Goal: Communication & Community: Answer question/provide support

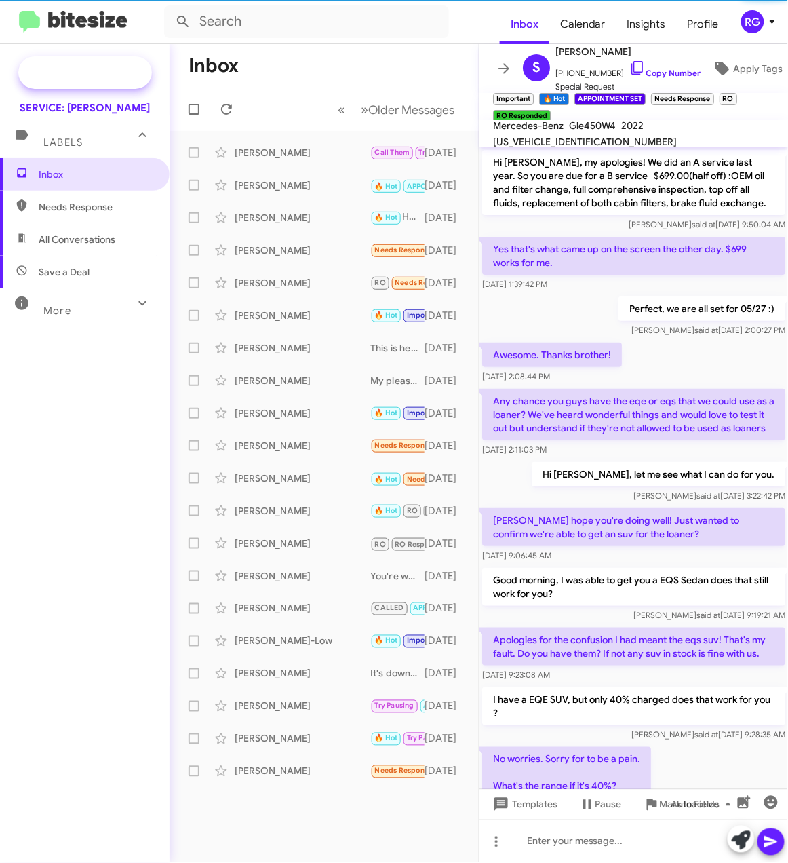
scroll to position [552, 0]
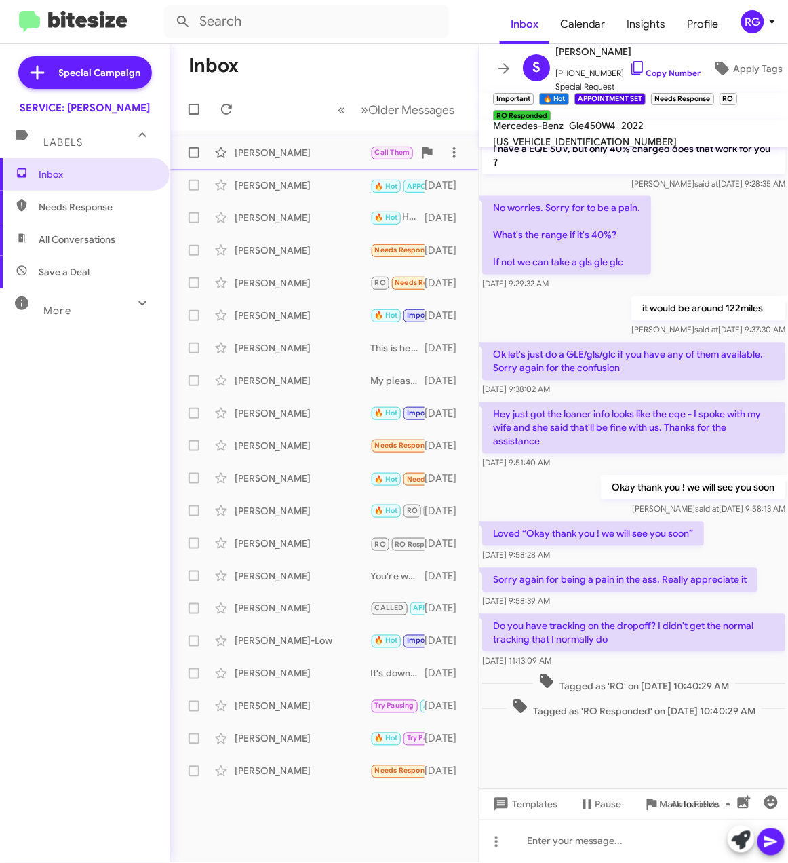
click at [296, 151] on div "[PERSON_NAME]" at bounding box center [303, 153] width 136 height 14
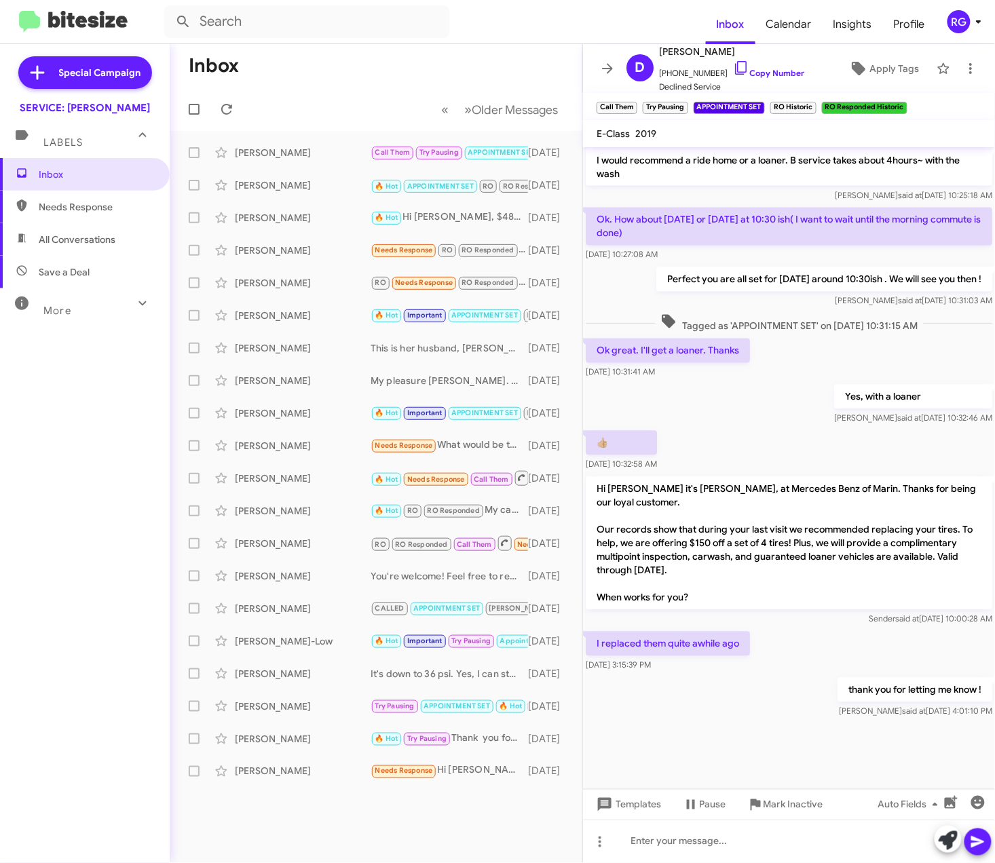
scroll to position [680, 0]
click at [372, 88] on mat-toolbar-row "« Previous » Next Older Messages" at bounding box center [376, 109] width 412 height 43
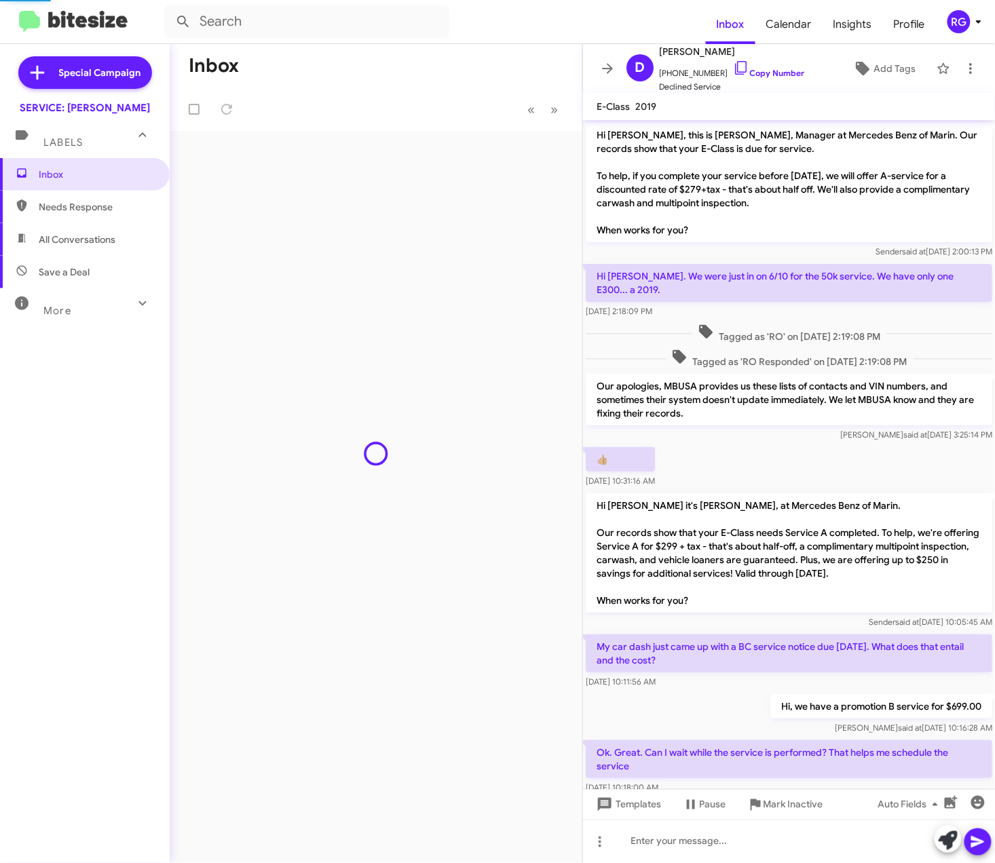
scroll to position [653, 0]
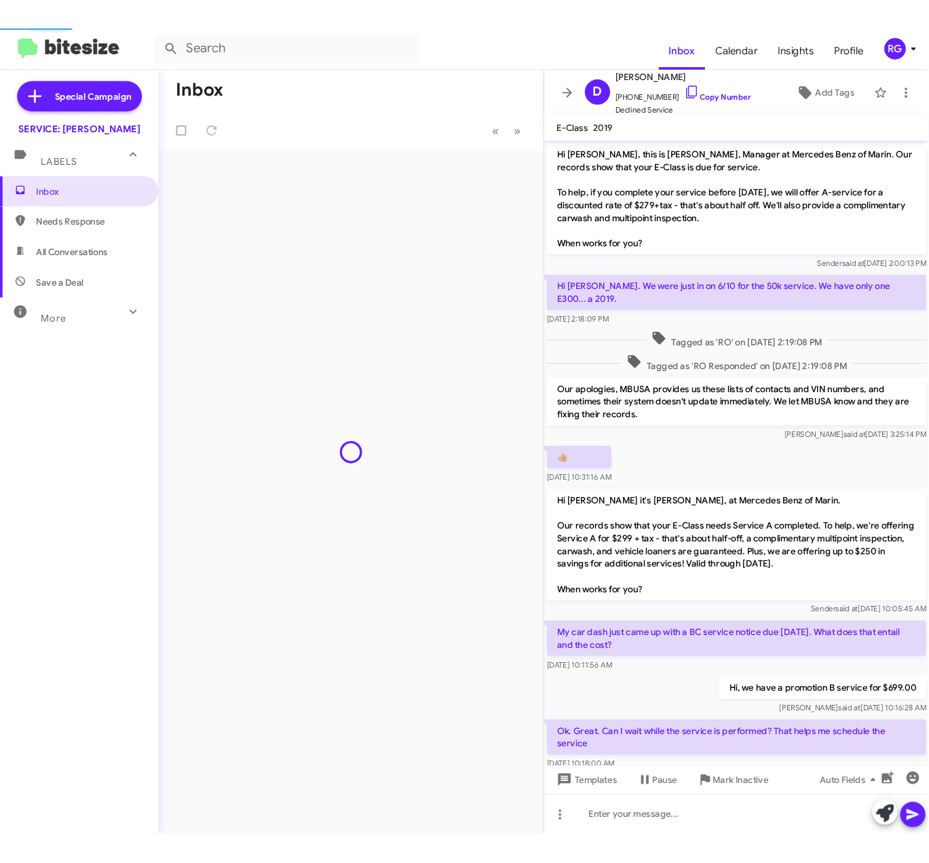
scroll to position [653, 0]
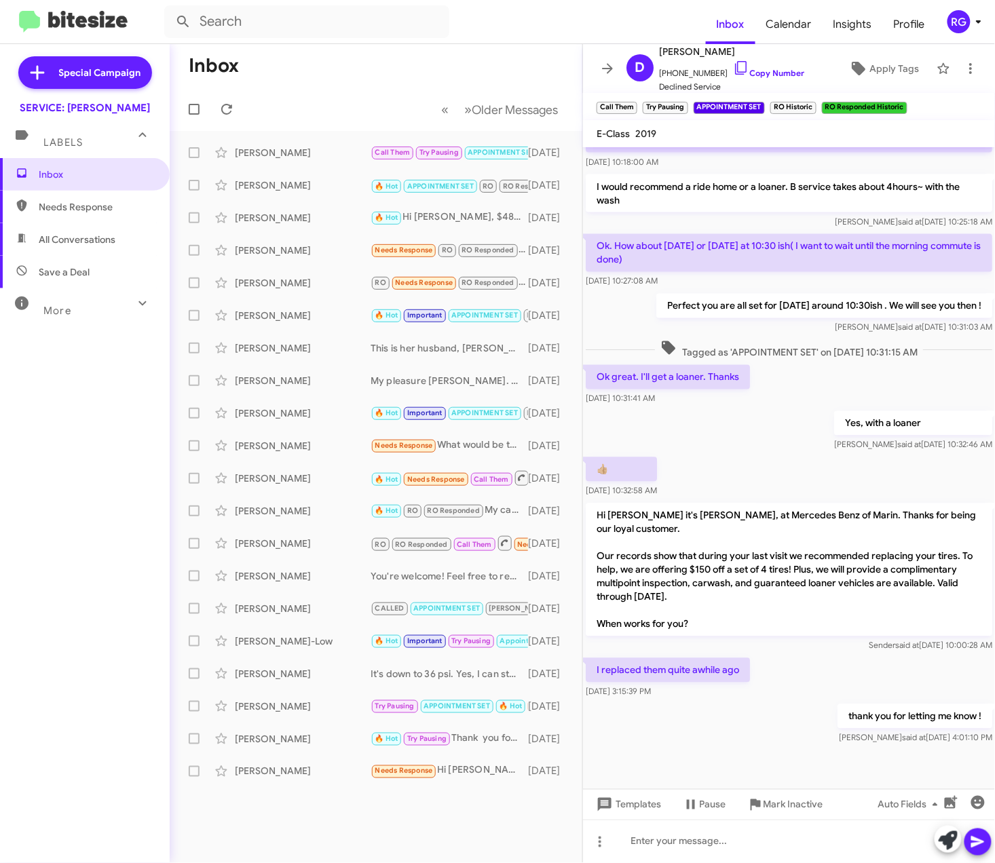
drag, startPoint x: 0, startPoint y: 0, endPoint x: 657, endPoint y: 7, distance: 657.5
click at [539, 20] on form at bounding box center [434, 21] width 541 height 33
drag, startPoint x: 704, startPoint y: 1, endPoint x: 738, endPoint y: 12, distance: 35.4
click at [616, 22] on form at bounding box center [434, 21] width 541 height 33
click at [962, 66] on icon at bounding box center [970, 68] width 16 height 16
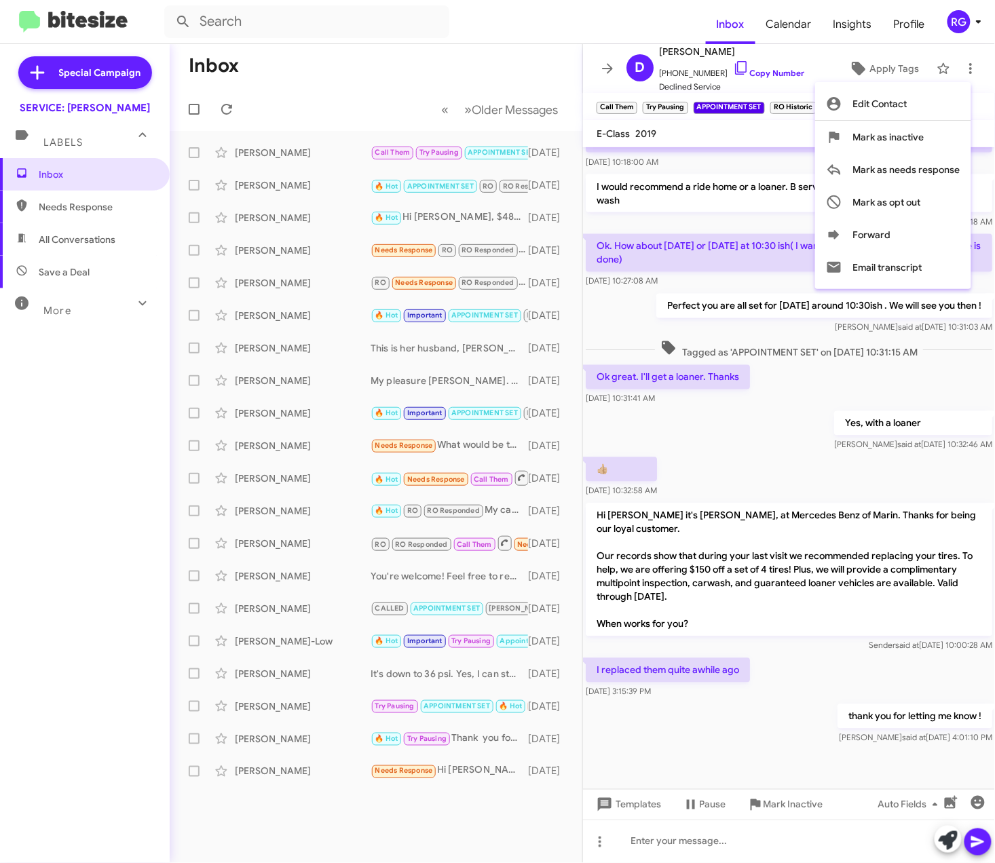
click at [533, 28] on div at bounding box center [497, 431] width 995 height 863
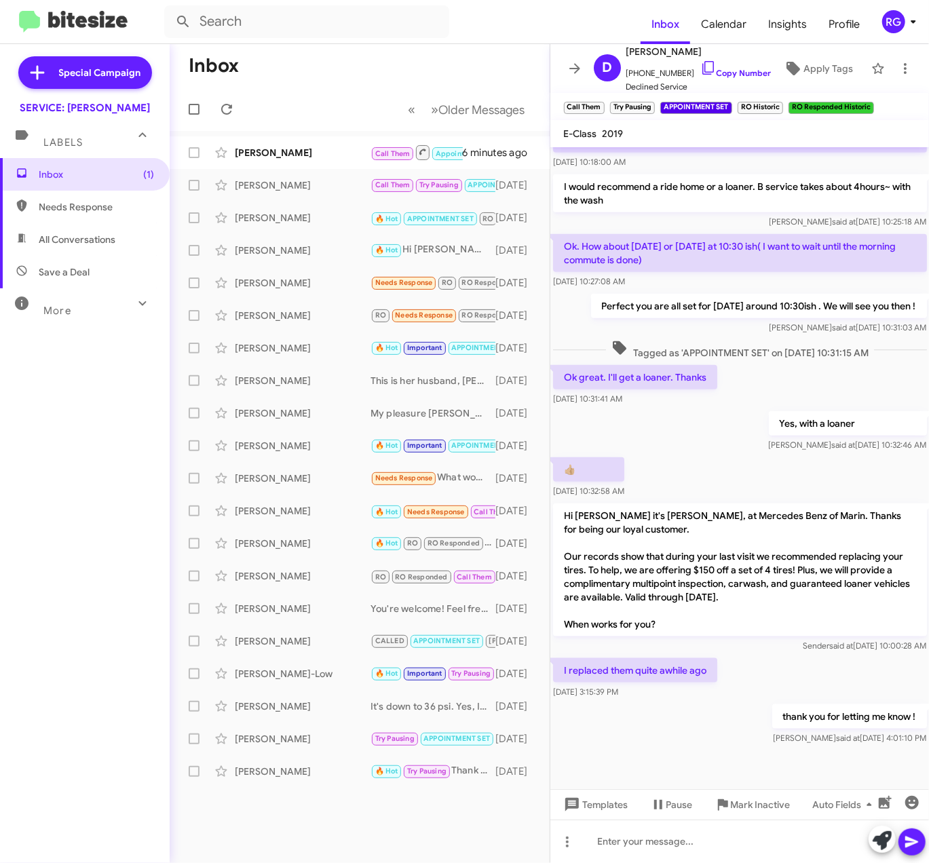
scroll to position [666, 0]
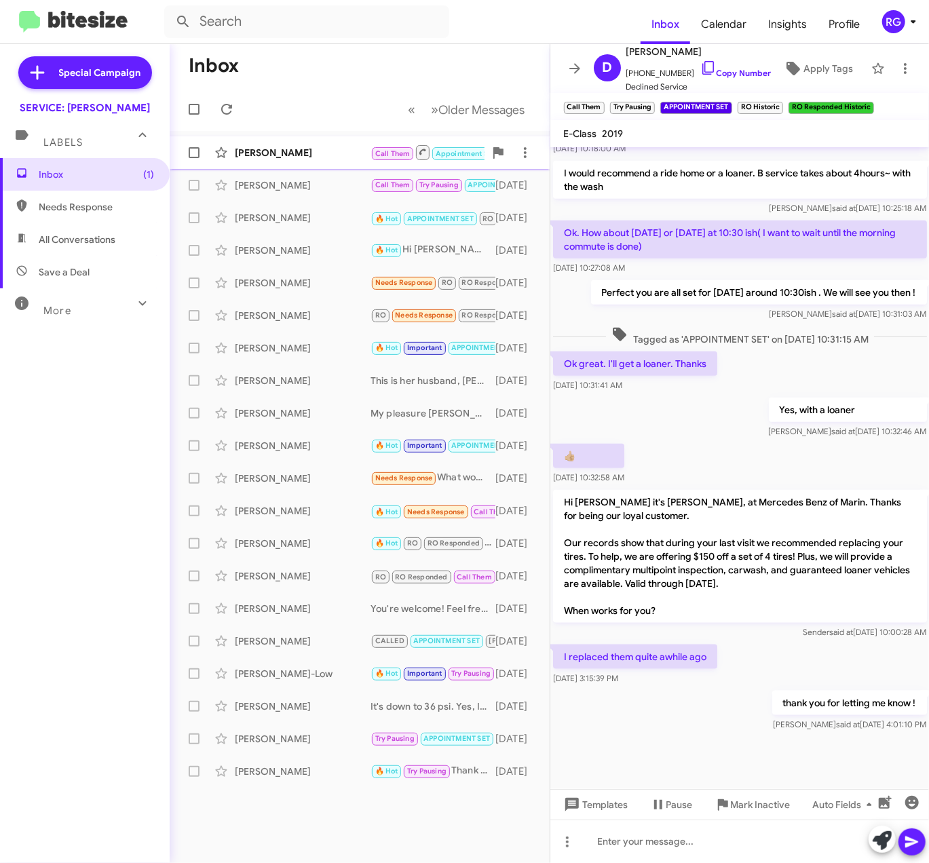
click at [388, 153] on span "Call Them" at bounding box center [392, 153] width 35 height 9
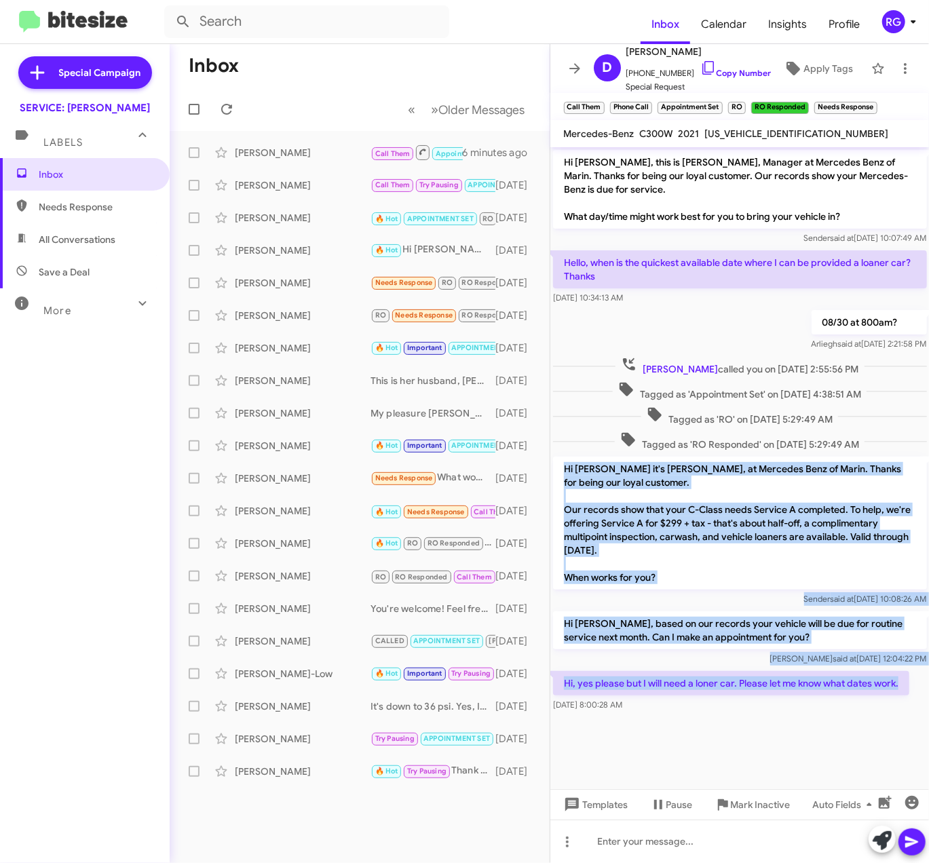
drag, startPoint x: 901, startPoint y: 681, endPoint x: 552, endPoint y: 465, distance: 410.4
click at [552, 465] on div "Hi David, this is Omar Ibrahimi, Manager at Mercedes Benz of Marin. Thanks for …" at bounding box center [739, 430] width 379 height 567
copy div "Hi David it's Omar Ibrahimi, at Mercedes Benz of Marin. Thanks for being our lo…"
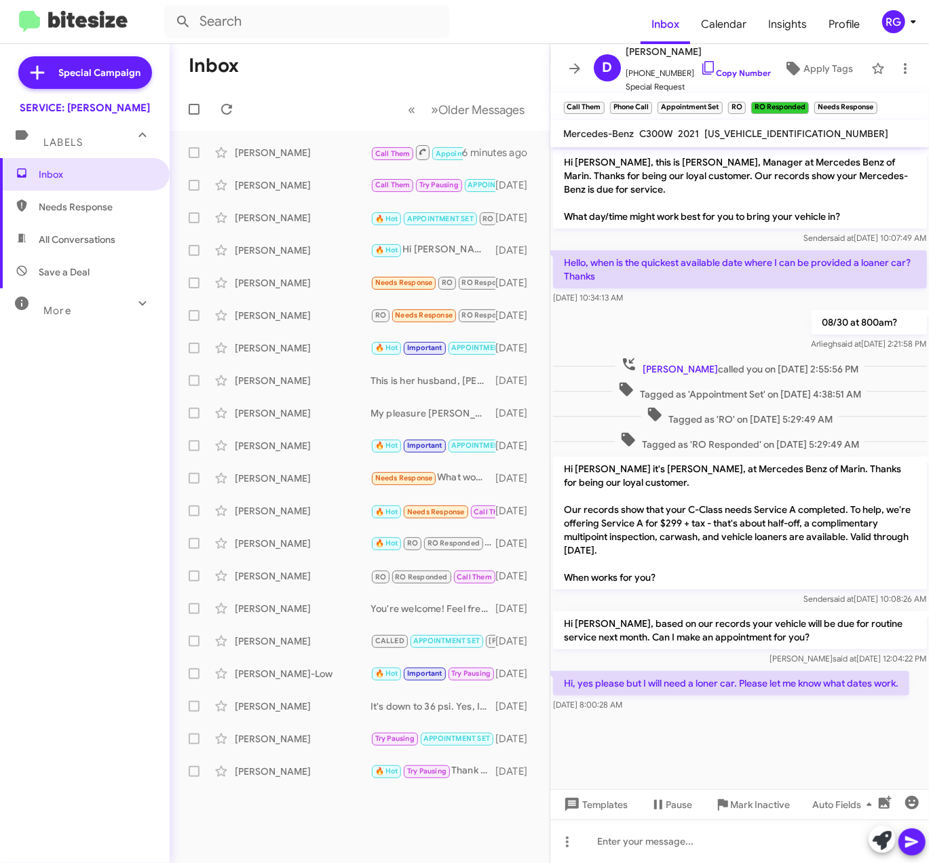
click at [734, 733] on div at bounding box center [739, 731] width 379 height 34
click at [719, 840] on div at bounding box center [739, 841] width 379 height 43
paste div
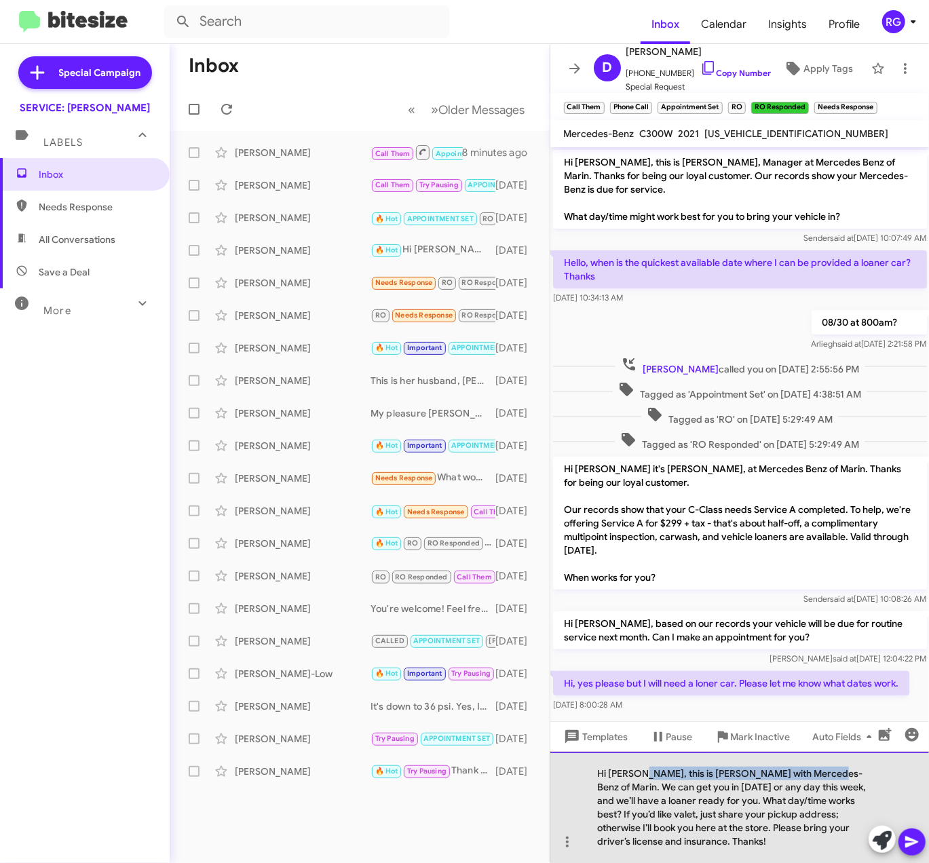
drag, startPoint x: 818, startPoint y: 773, endPoint x: 638, endPoint y: 778, distance: 179.8
click at [638, 778] on div "Hi David, this is Raul with Mercedes-Benz of Marin. We can get you in tomorrow …" at bounding box center [739, 807] width 379 height 111
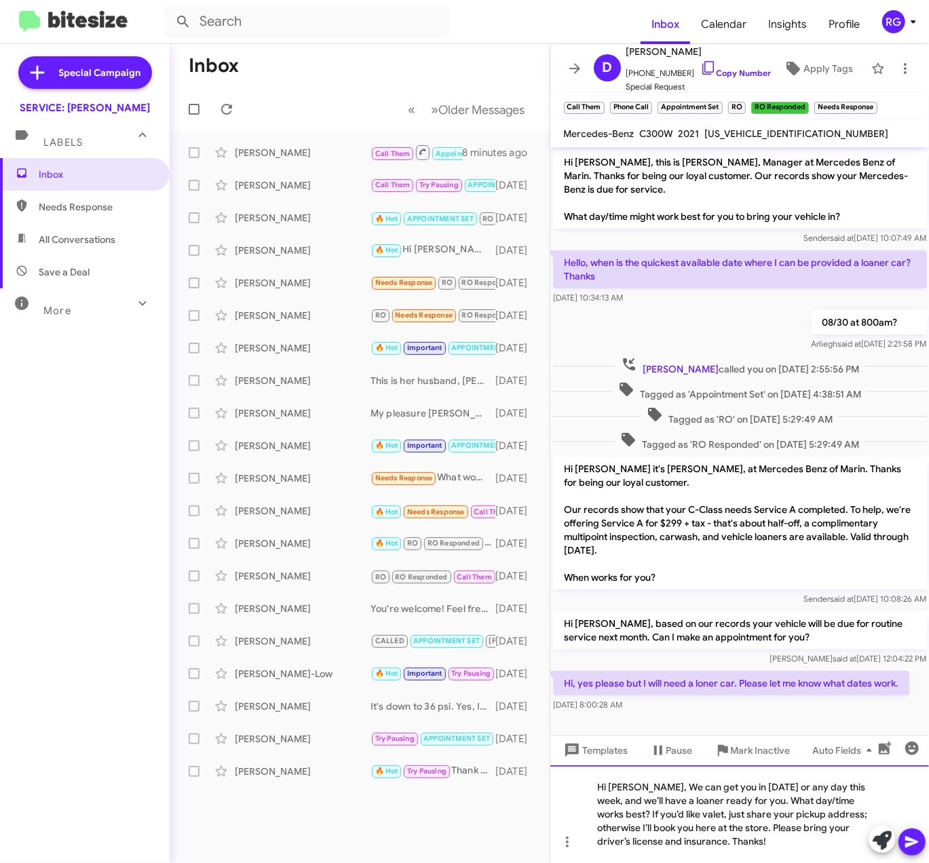
click at [754, 793] on div "Hi David, We can get you in tomorrow or any day this week, and we’ll have a loa…" at bounding box center [739, 814] width 379 height 98
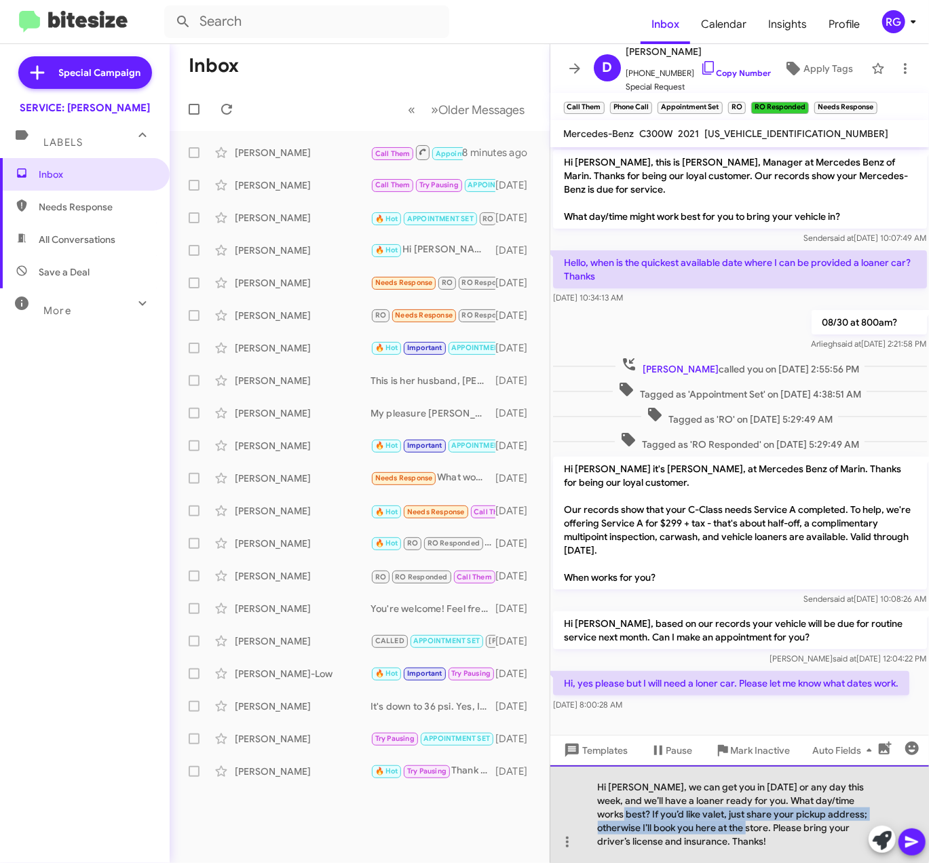
drag, startPoint x: 620, startPoint y: 811, endPoint x: 774, endPoint y: 830, distance: 155.2
click at [774, 830] on div "Hi David, we can get you in tomorrow or any day this week, and we’ll have a loa…" at bounding box center [739, 814] width 379 height 98
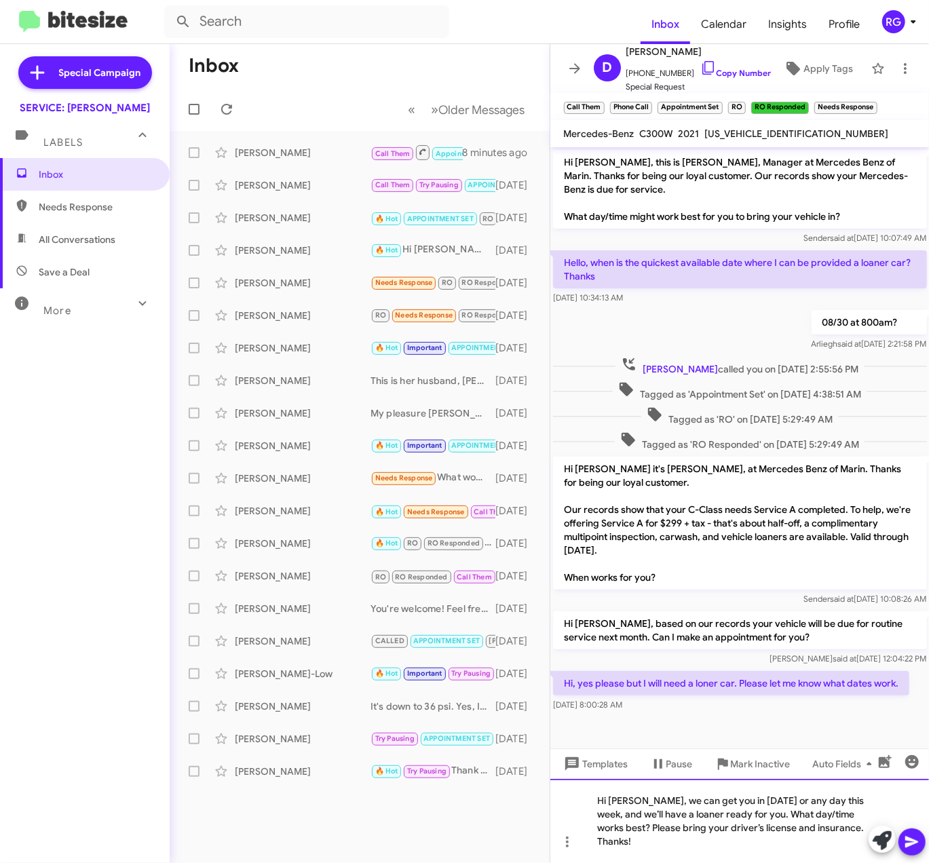
click at [623, 825] on div "Hi David, we can get you in tomorrow or any day this week, and we’ll have a loa…" at bounding box center [739, 821] width 379 height 84
click at [654, 823] on div "Hi David, we can get you in tomorrow or any day this week, and we’ll have a loa…" at bounding box center [739, 821] width 379 height 84
click at [765, 834] on div "Hi [PERSON_NAME], we can get you in [DATE] or any day this week, and we’ll have…" at bounding box center [739, 821] width 379 height 84
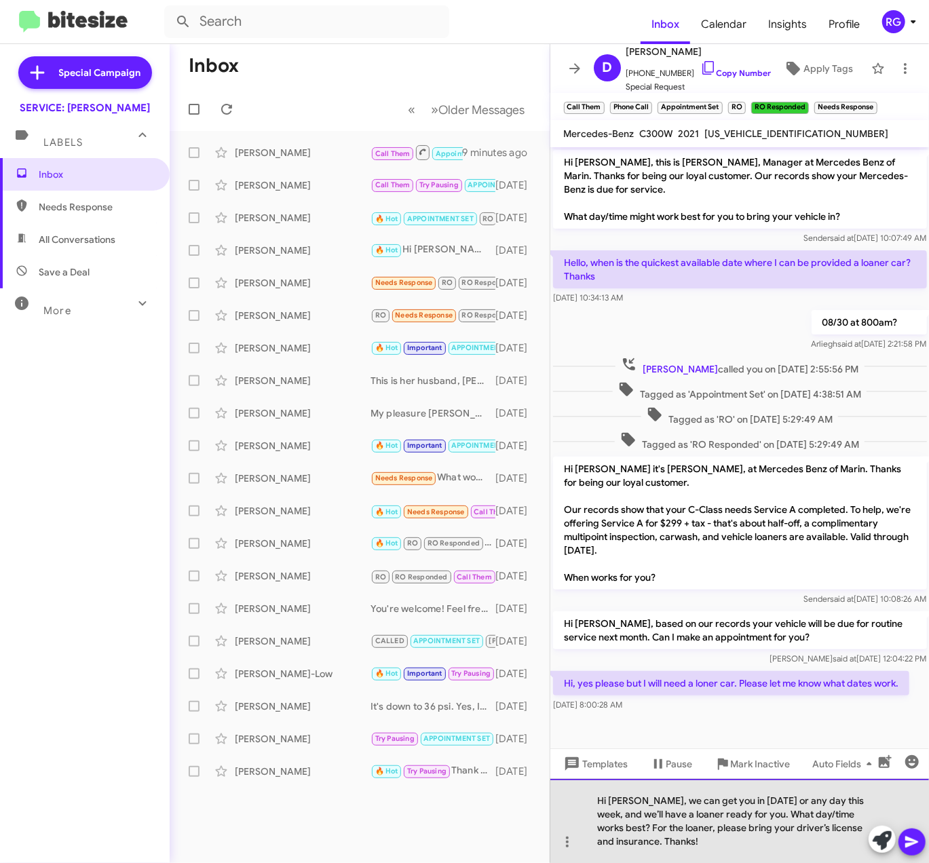
drag, startPoint x: 810, startPoint y: 833, endPoint x: 589, endPoint y: 837, distance: 221.2
click at [790, 836] on div "Hi [PERSON_NAME], we can get you in [DATE] or any day this week, and we’ll have…" at bounding box center [739, 821] width 379 height 84
click at [691, 841] on div "Hi [PERSON_NAME], we can get you in [DATE] or any day this week, and we’ll have…" at bounding box center [739, 821] width 379 height 84
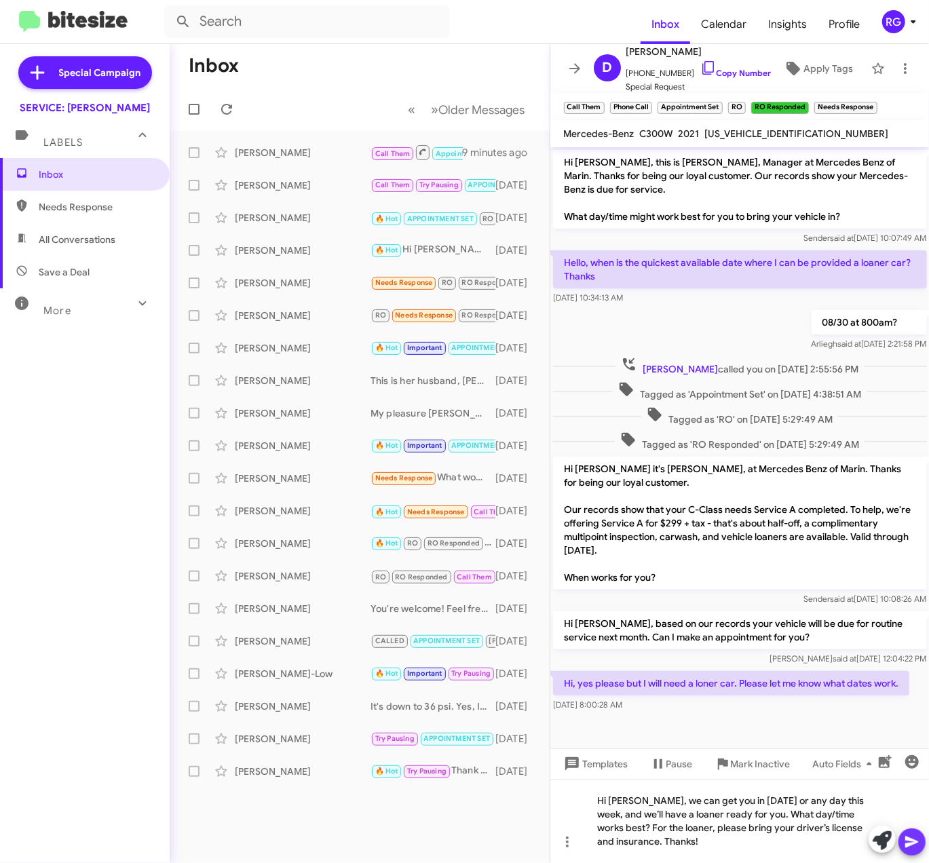
click at [912, 832] on span at bounding box center [912, 841] width 16 height 27
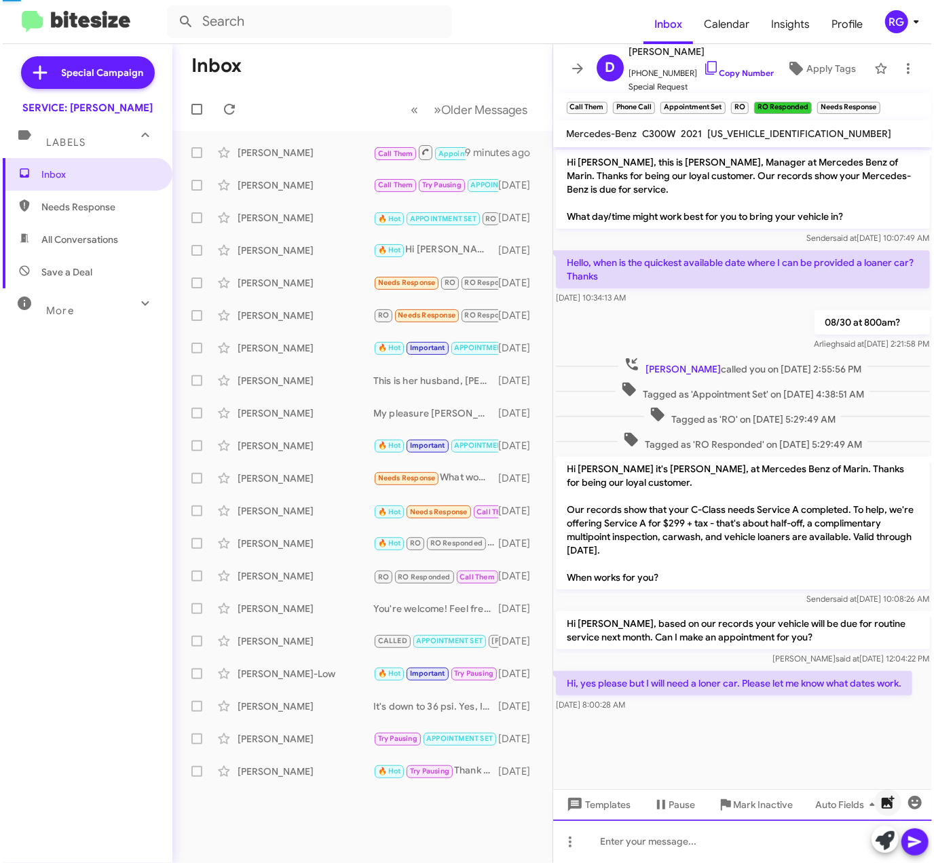
scroll to position [37, 0]
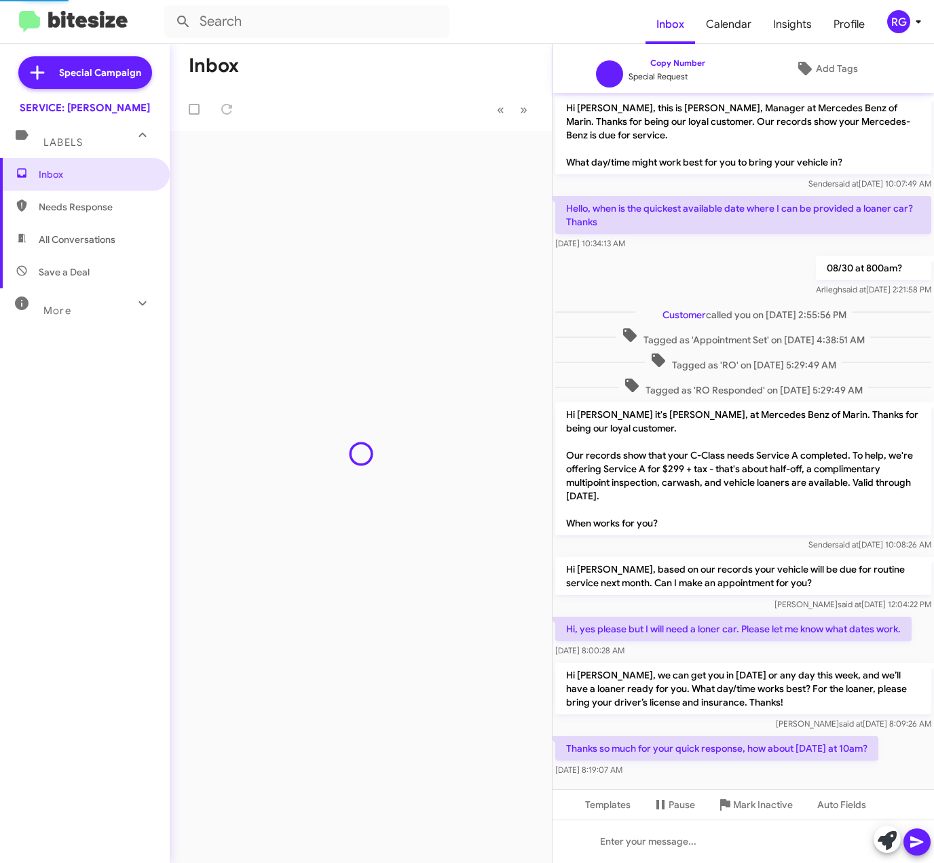
scroll to position [31, 0]
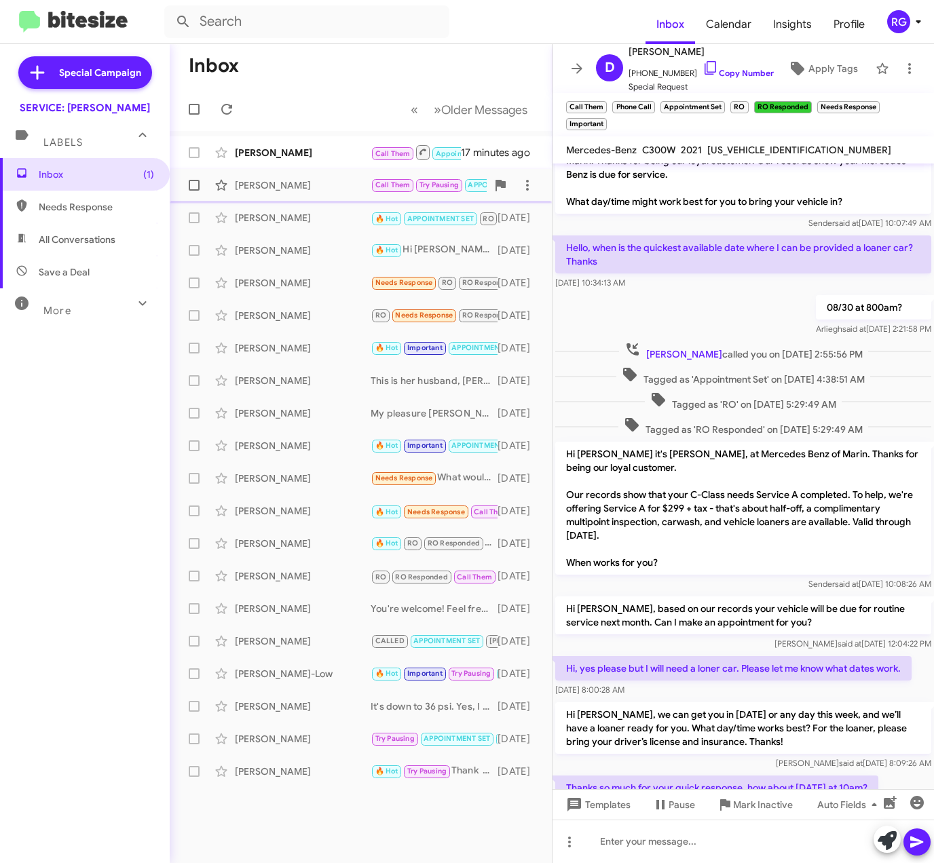
click at [372, 169] on span "David Norris Call Them Try Pausing APPOINTMENT SET RO Historic RO Responded His…" at bounding box center [361, 185] width 382 height 33
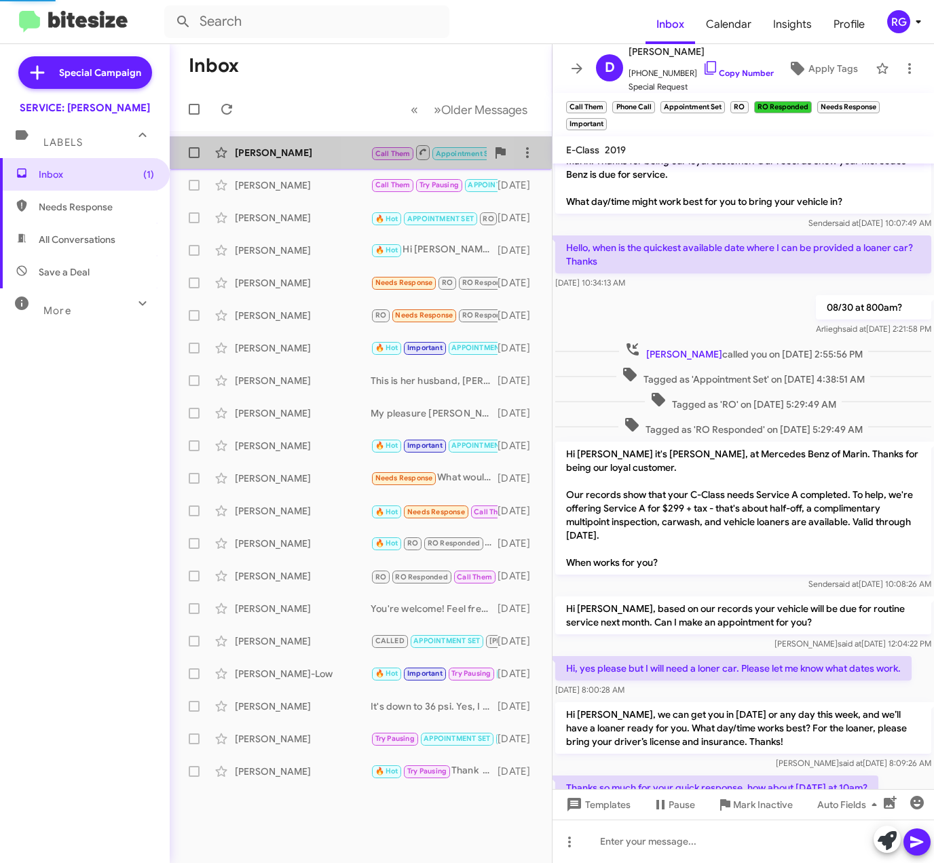
click at [372, 158] on span "Call Them Appointment Set RO RO Responded Needs Response Important" at bounding box center [531, 152] width 322 height 17
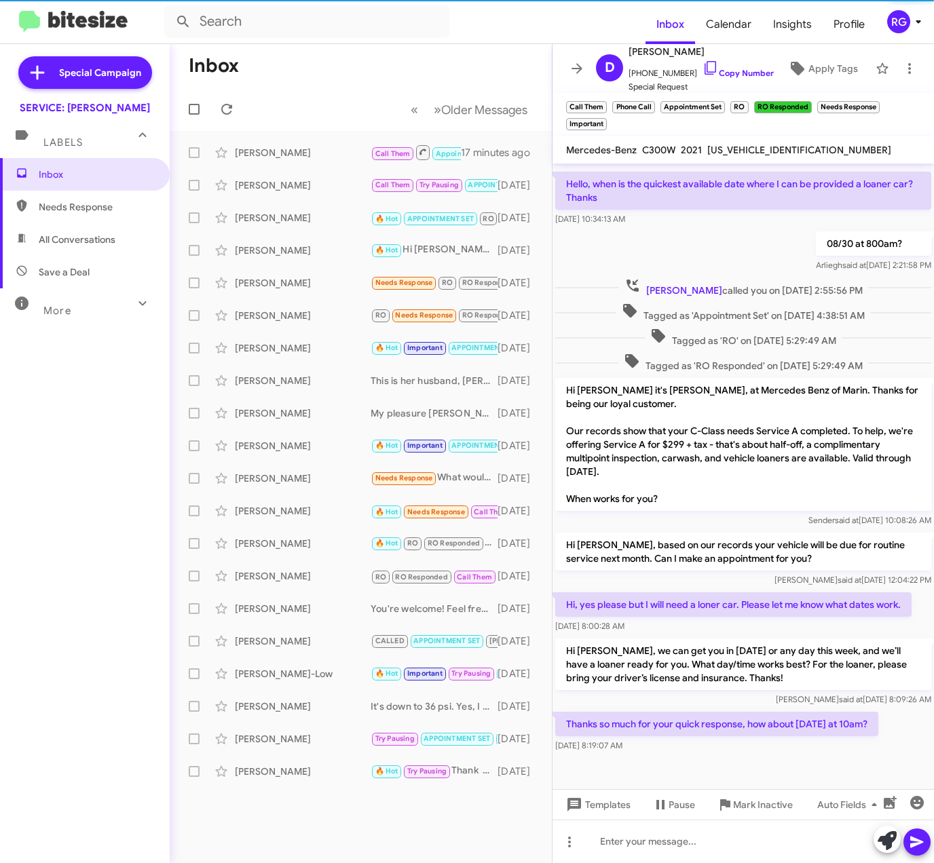
scroll to position [103, 0]
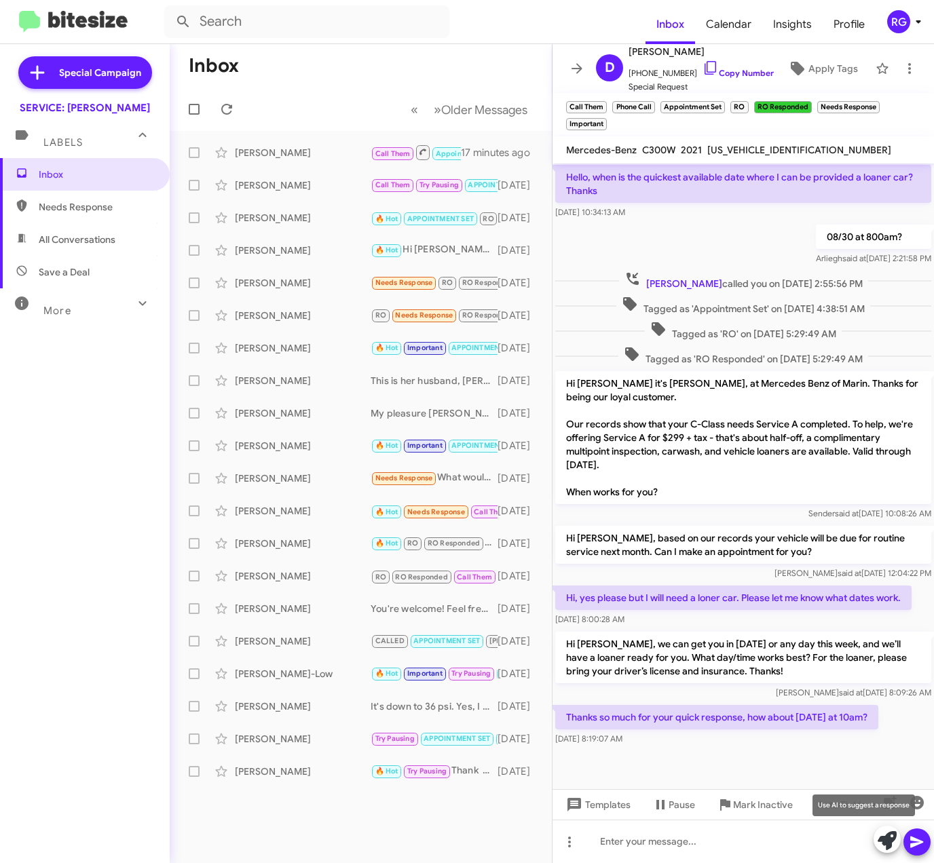
click at [896, 843] on icon at bounding box center [886, 840] width 19 height 19
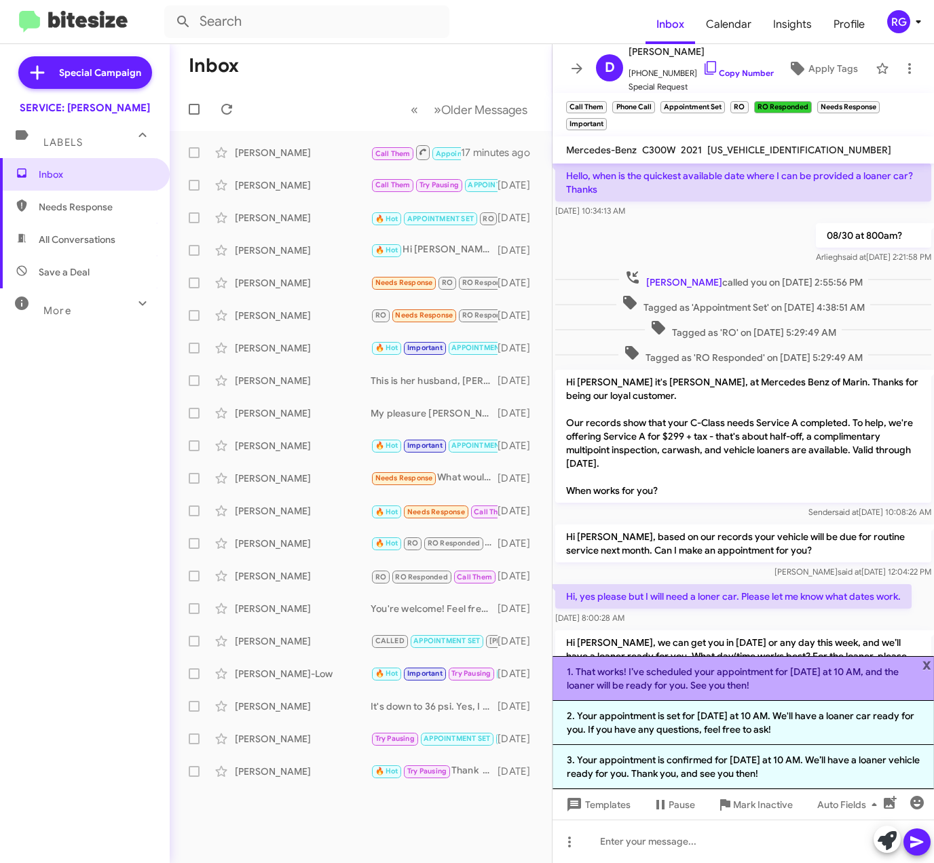
drag, startPoint x: 788, startPoint y: 679, endPoint x: 802, endPoint y: 691, distance: 17.8
click at [788, 681] on li "1. That works! I’ve scheduled your appointment for tomorrow at 10 AM, and the l…" at bounding box center [742, 678] width 381 height 45
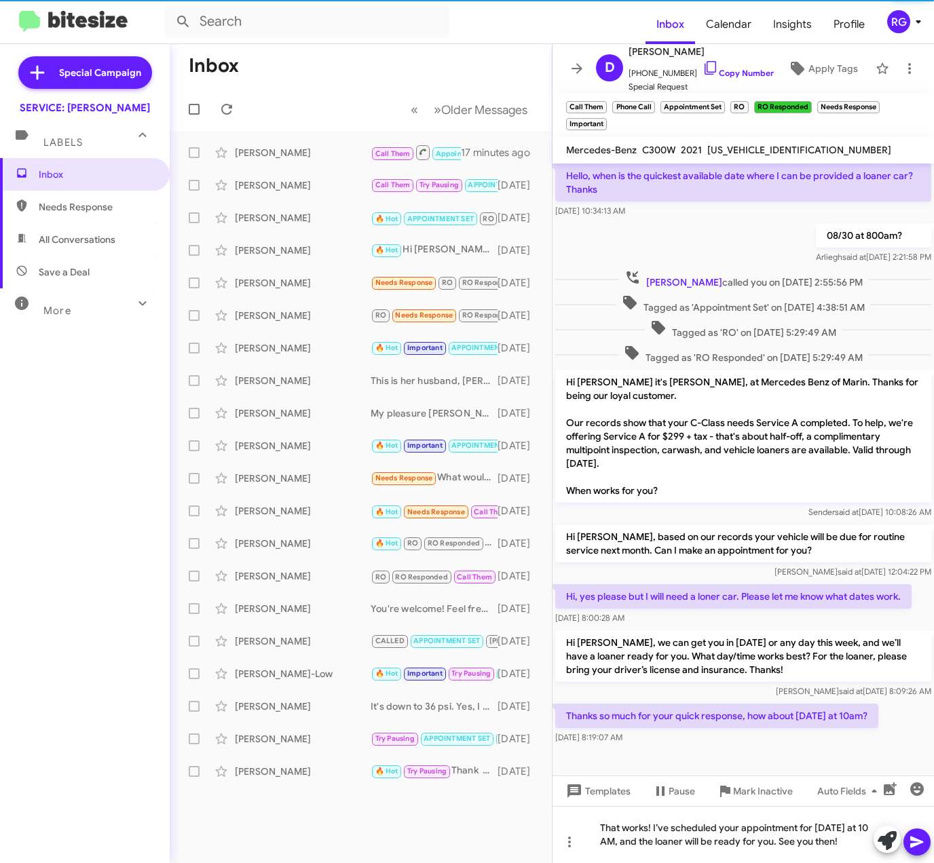
click at [923, 839] on icon at bounding box center [916, 842] width 16 height 16
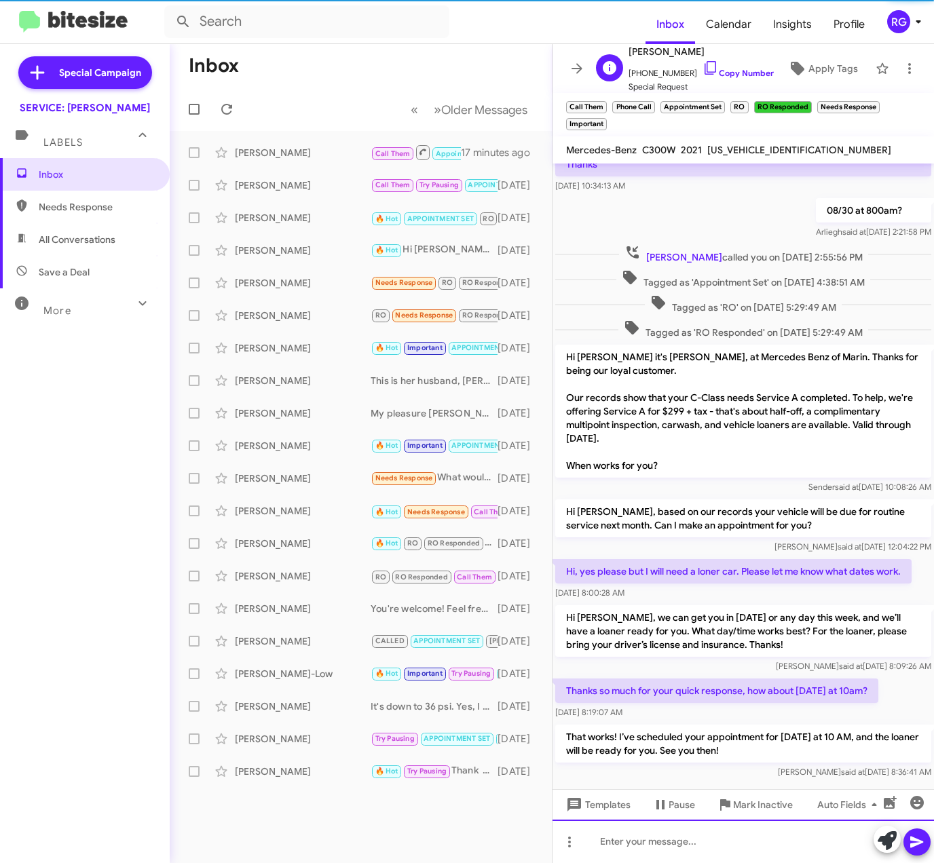
scroll to position [166, 0]
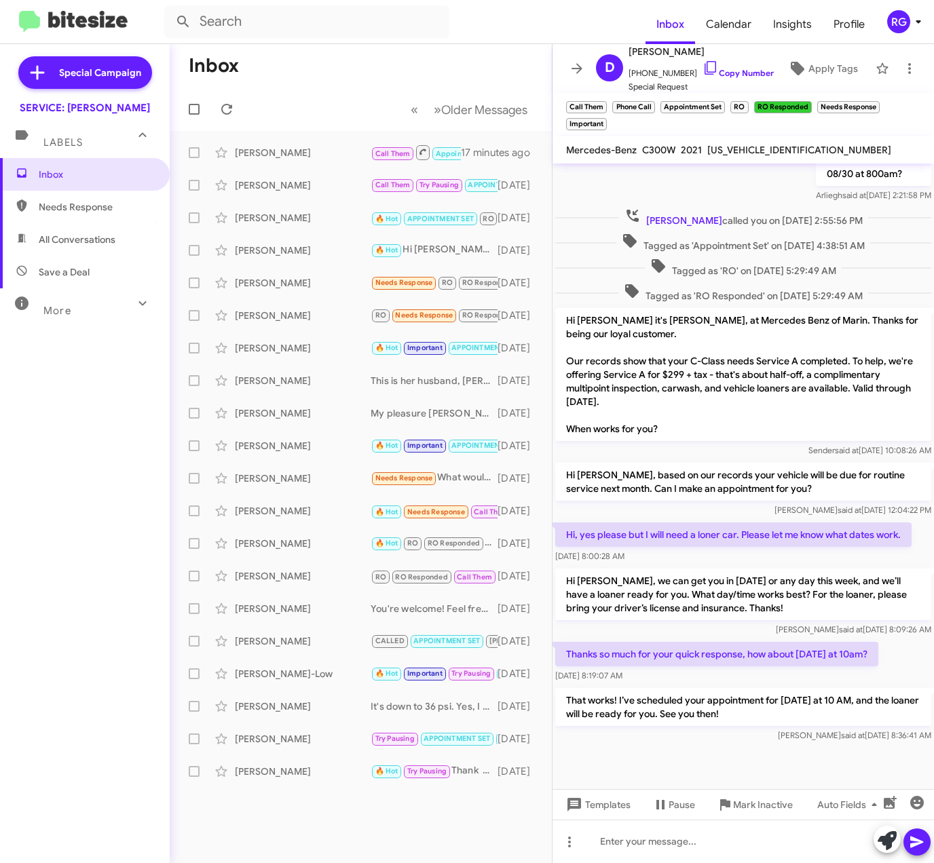
click at [758, 153] on span "[US_VEHICLE_IDENTIFICATION_NUMBER]" at bounding box center [799, 150] width 184 height 12
copy span "[US_VEHICLE_IDENTIFICATION_NUMBER]"
click at [93, 399] on div "Inbox Needs Response All Conversations Save a Deal More Important 🔥 Hot Appoint…" at bounding box center [85, 417] width 170 height 518
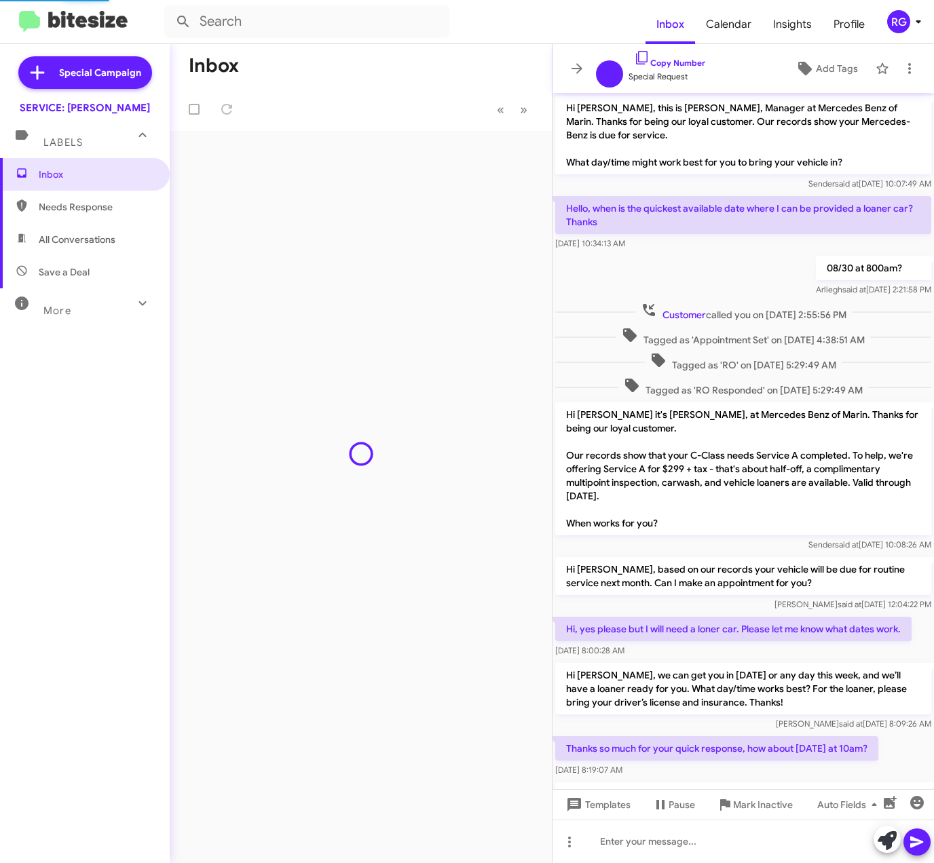
scroll to position [95, 0]
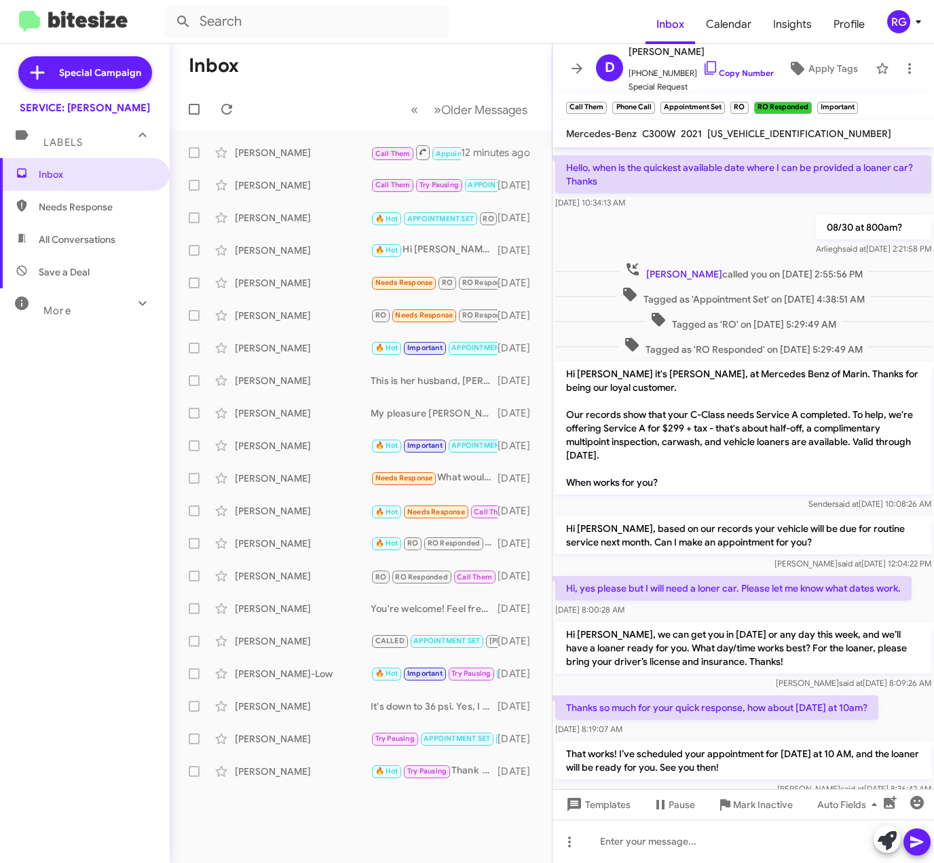
click at [58, 1] on mat-toolbar "Inbox Calendar Insights Profile RG" at bounding box center [467, 21] width 934 height 43
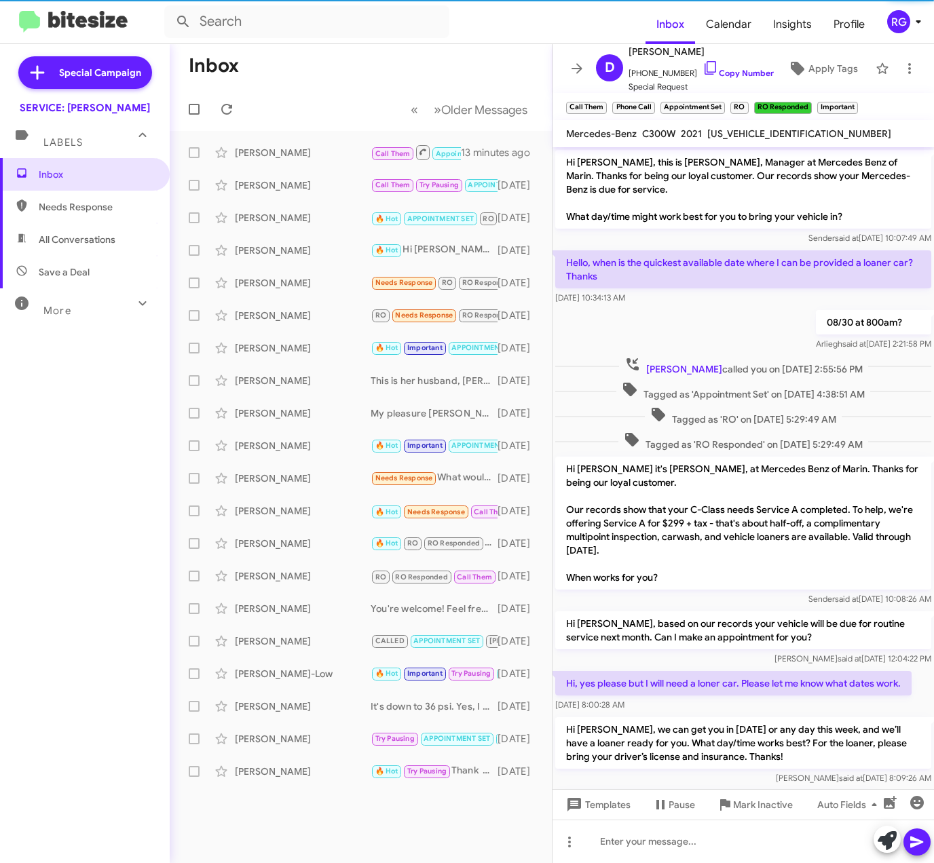
scroll to position [149, 0]
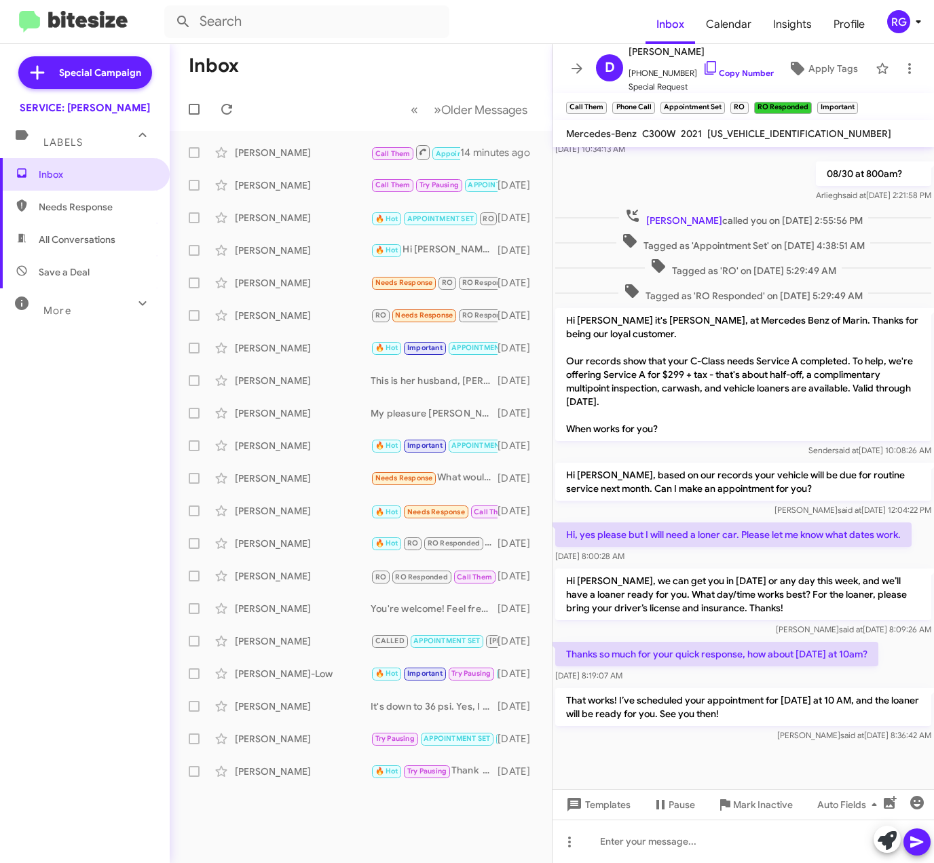
click at [62, 513] on div "Inbox Needs Response All Conversations Save a Deal More Important 🔥 Hot Appoint…" at bounding box center [85, 417] width 170 height 518
click at [20, 506] on div "Inbox Needs Response All Conversations Save a Deal More Important 🔥 Hot Appoint…" at bounding box center [85, 417] width 170 height 518
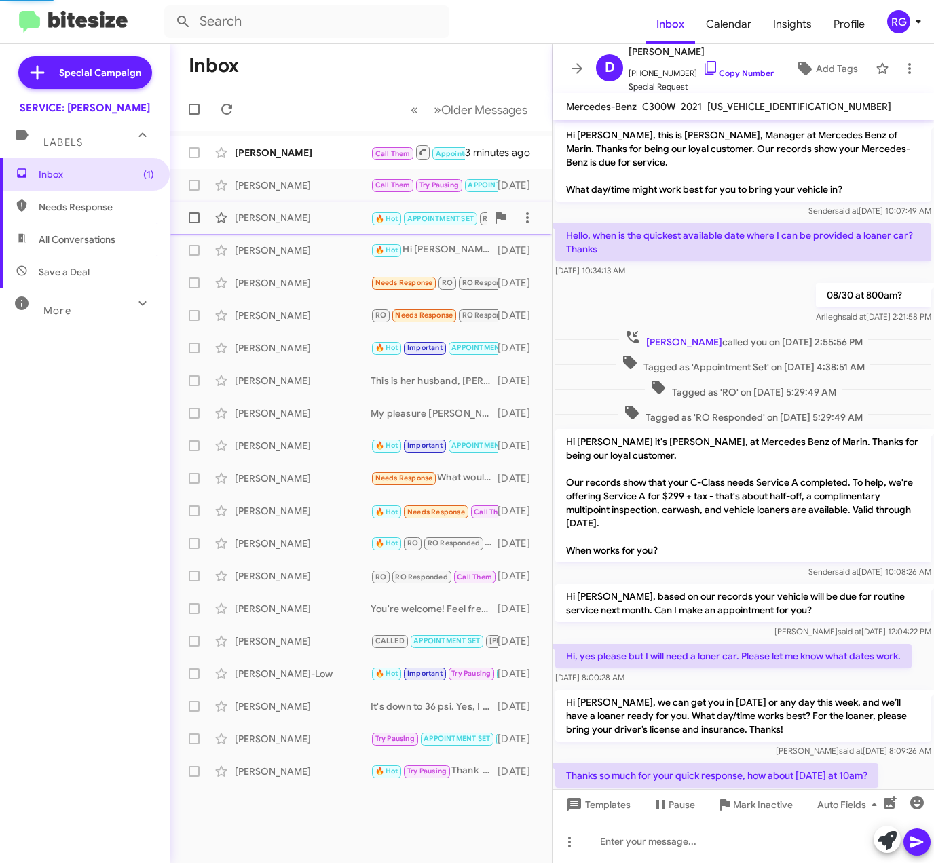
scroll to position [185, 0]
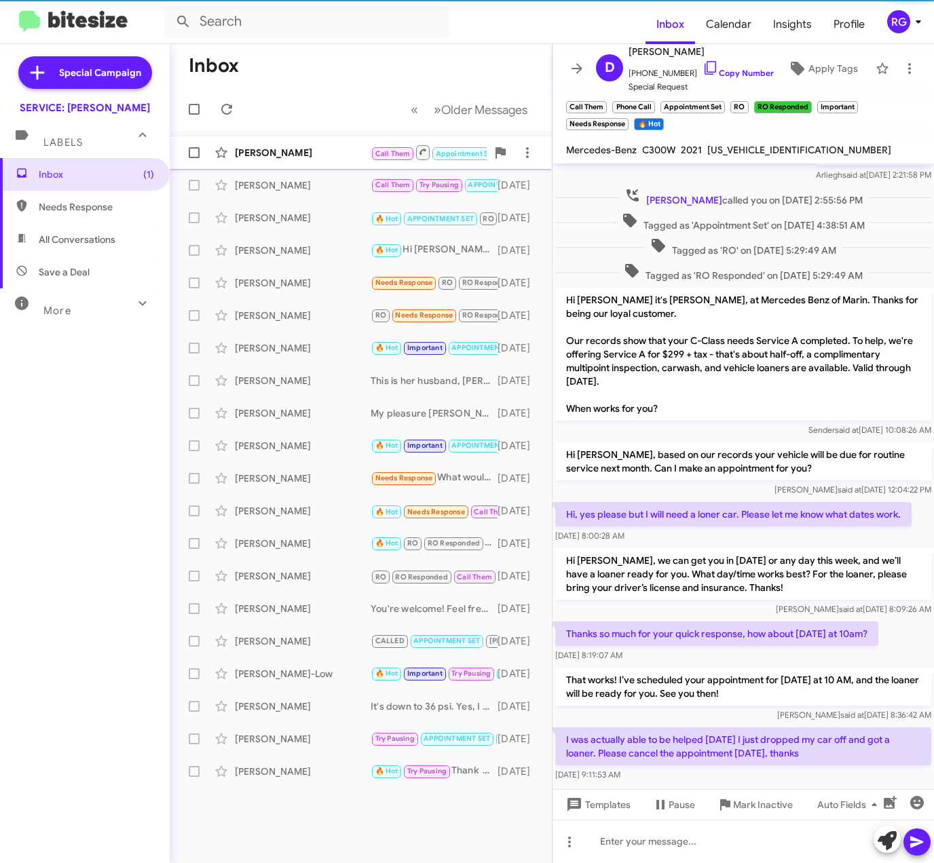
click at [280, 142] on div "[PERSON_NAME] Call Them Appointment Set RO RO Responded Important Needs Respons…" at bounding box center [360, 152] width 360 height 27
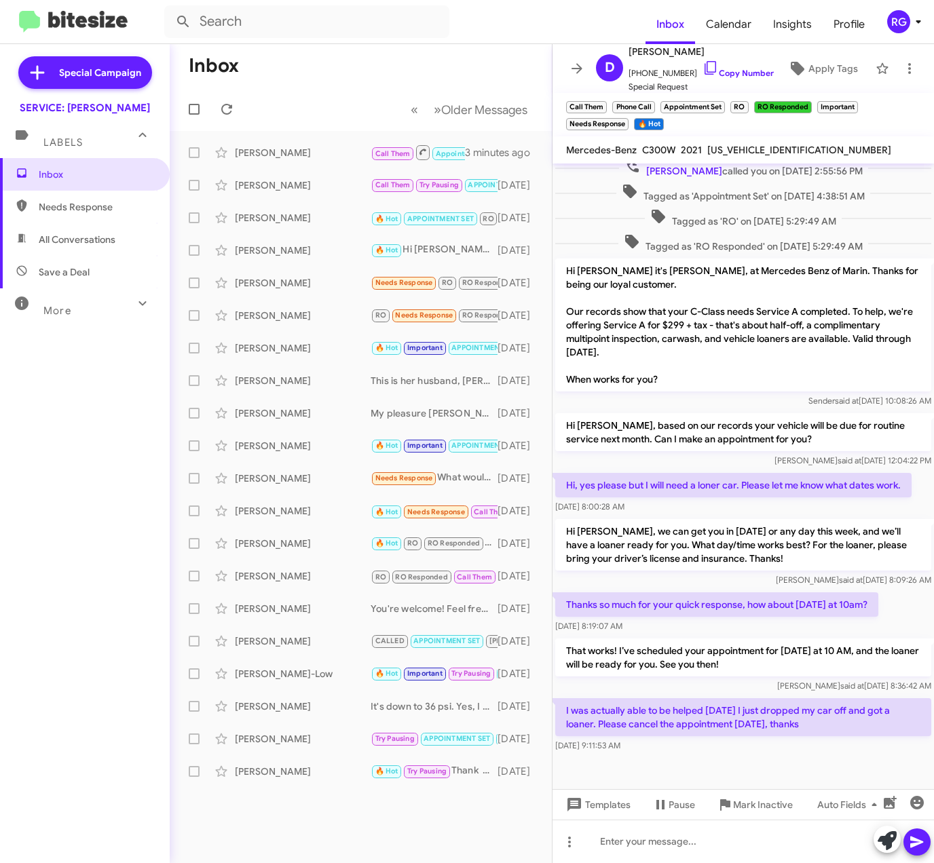
scroll to position [229, 0]
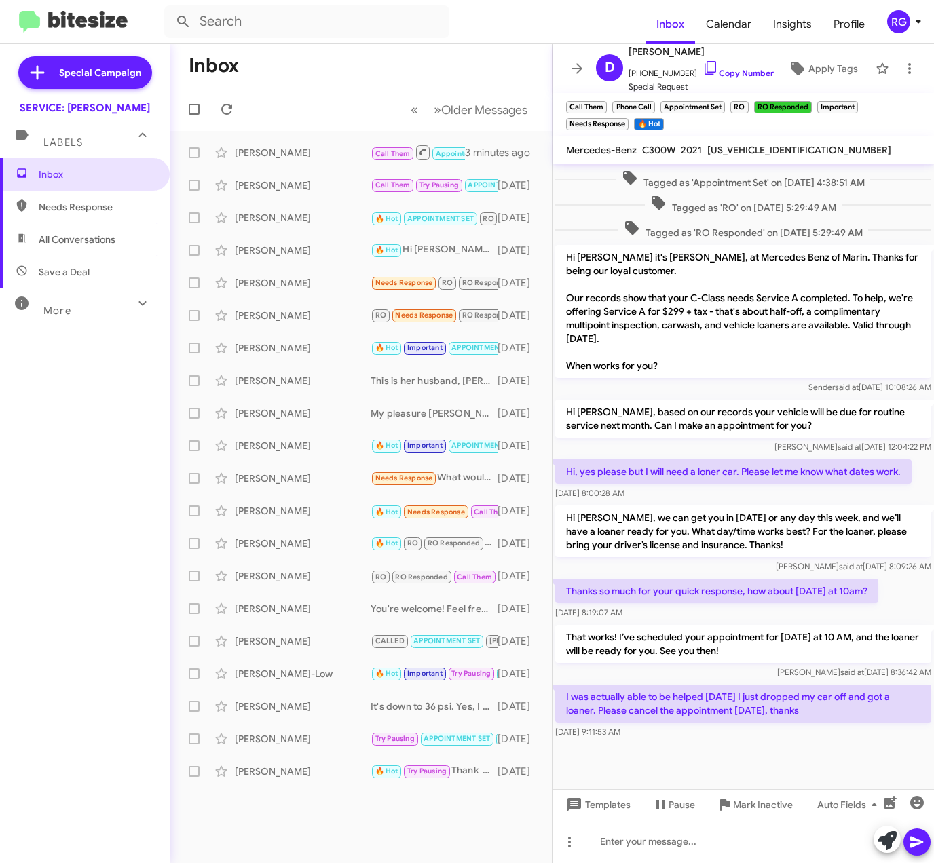
click at [747, 145] on span "[US_VEHICLE_IDENTIFICATION_NUMBER]" at bounding box center [799, 150] width 184 height 12
copy span "[US_VEHICLE_IDENTIFICATION_NUMBER]"
click at [883, 840] on icon at bounding box center [886, 840] width 19 height 19
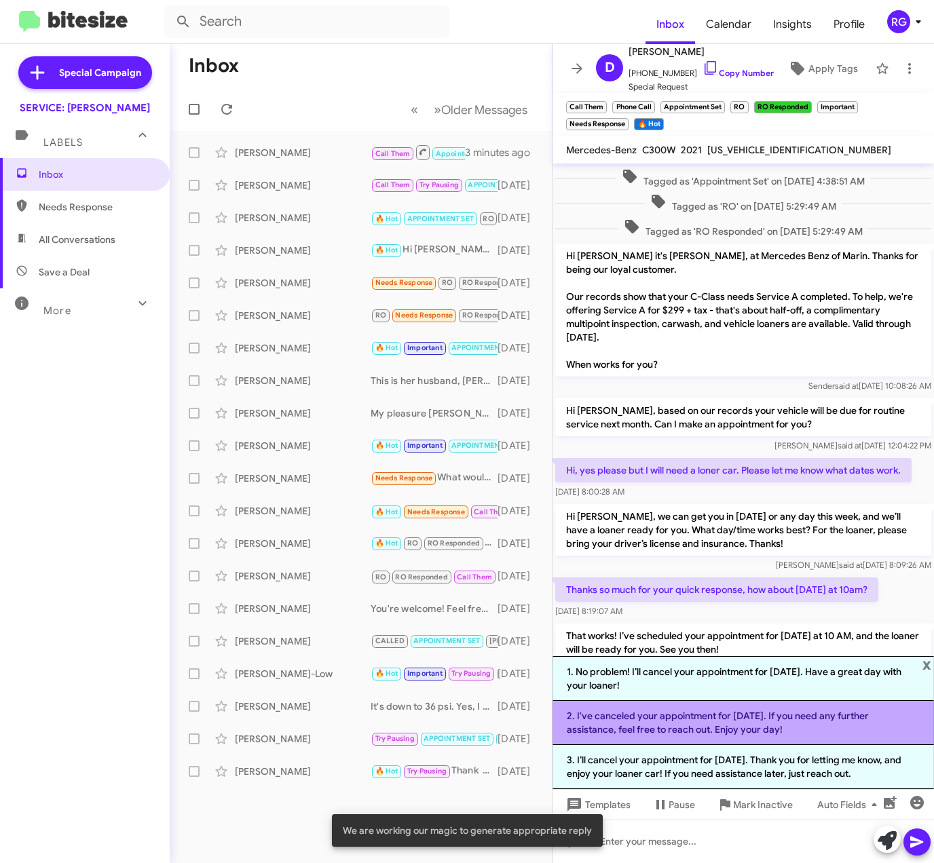
click at [744, 735] on li "2. I've canceled your appointment for tomorrow. If you need any further assista…" at bounding box center [742, 723] width 381 height 44
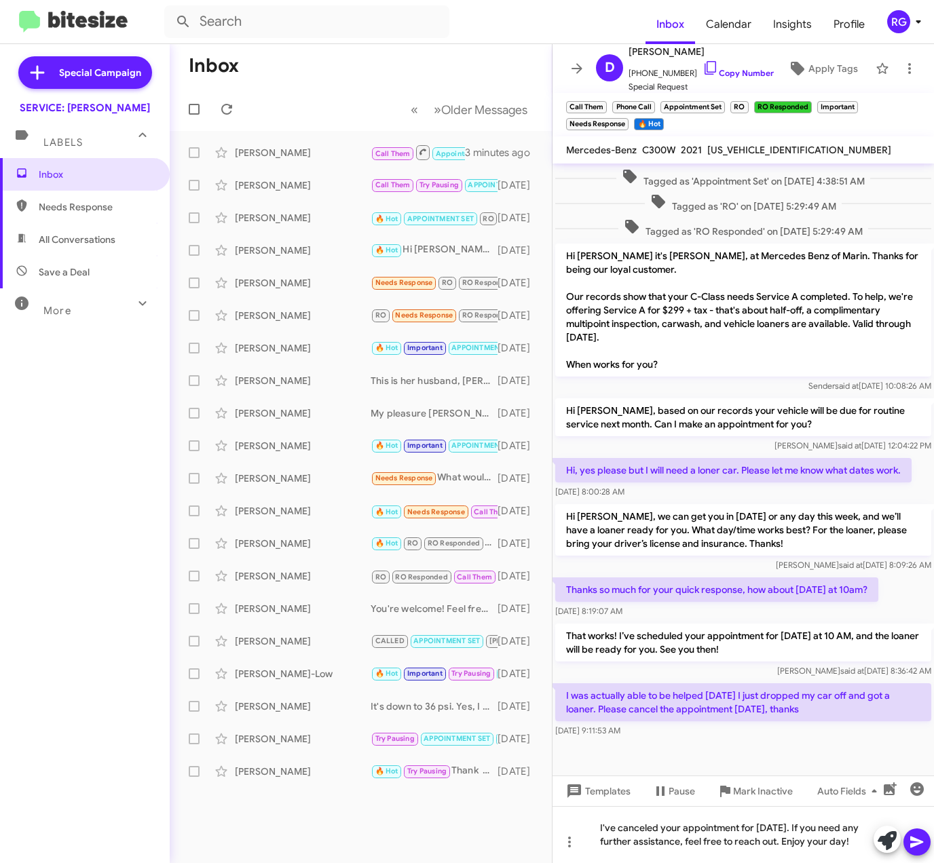
click at [910, 851] on span at bounding box center [916, 841] width 16 height 27
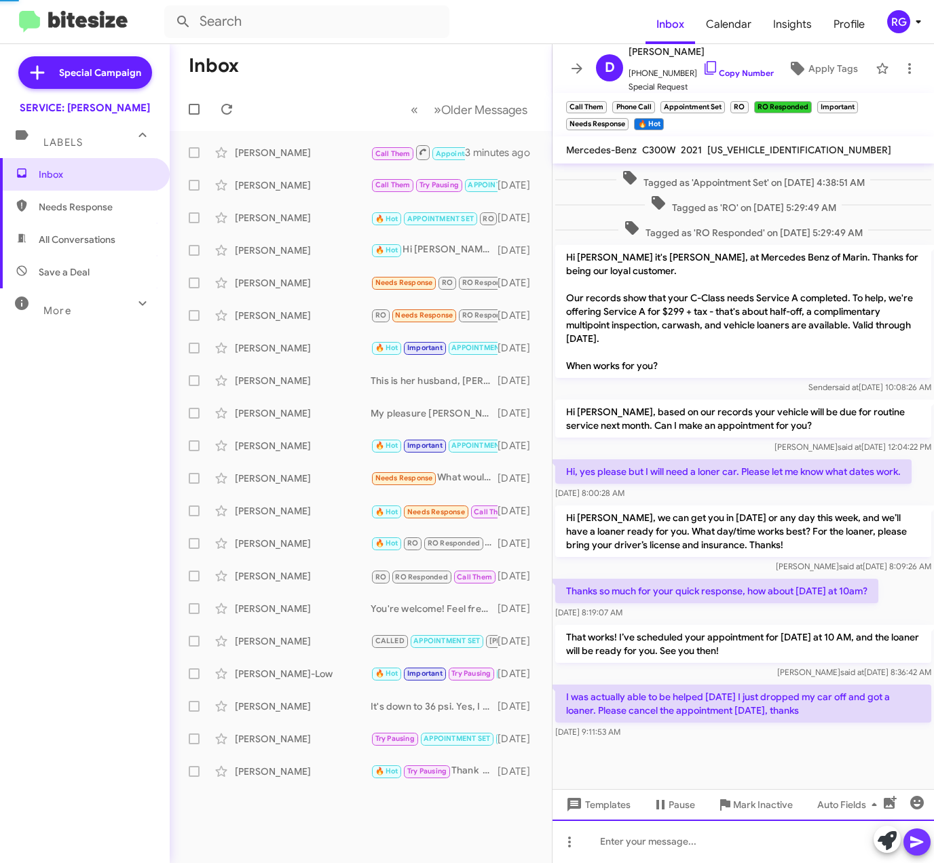
scroll to position [0, 0]
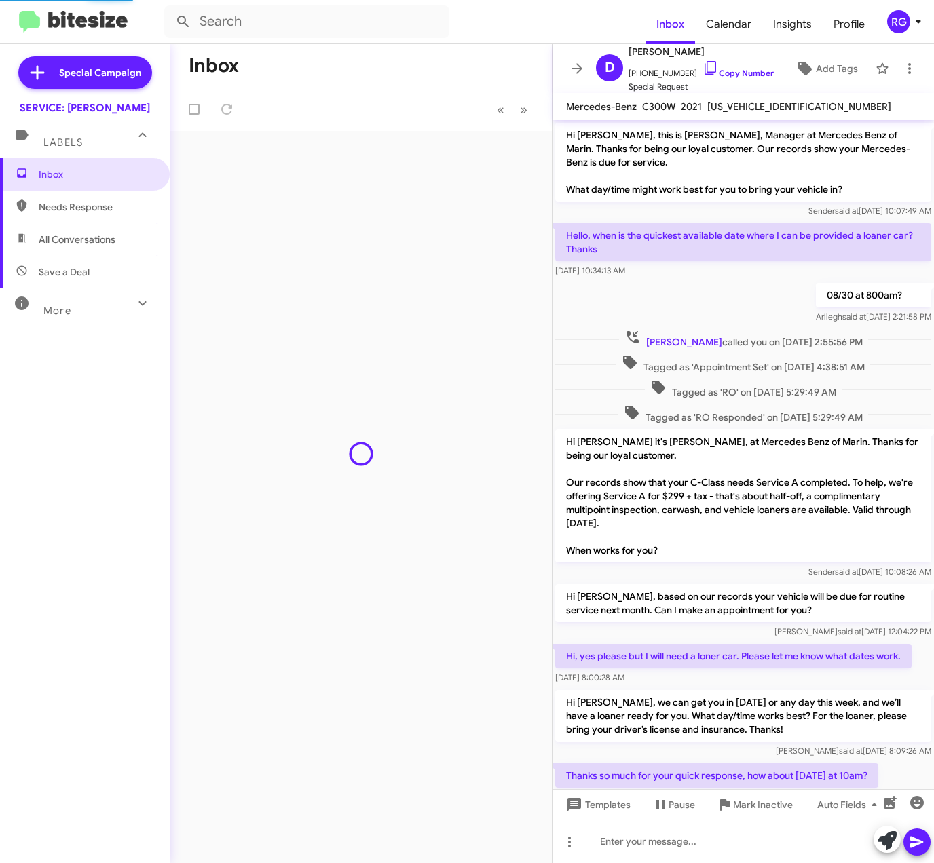
scroll to position [248, 0]
